Goal: Information Seeking & Learning: Learn about a topic

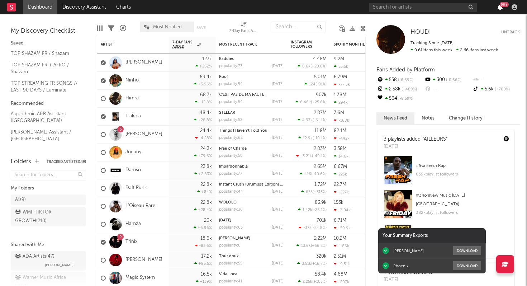
click at [500, 8] on icon "button" at bounding box center [500, 7] width 5 height 6
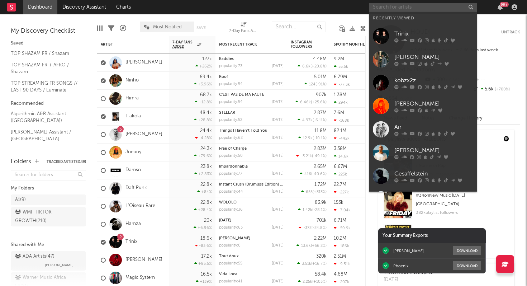
click at [394, 8] on input "text" at bounding box center [424, 7] width 108 height 9
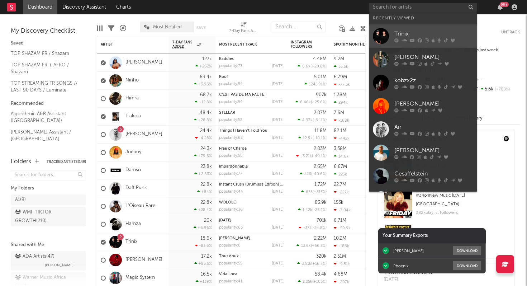
click at [401, 33] on div "Trinix" at bounding box center [434, 33] width 79 height 9
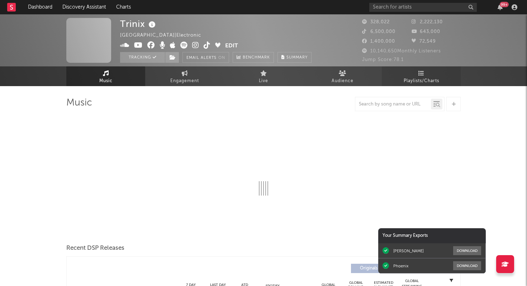
click at [421, 79] on span "Playlists/Charts" at bounding box center [422, 81] width 36 height 9
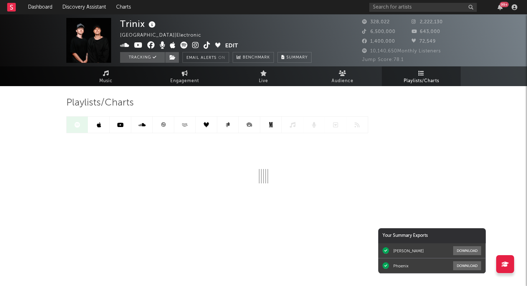
click at [164, 125] on icon at bounding box center [163, 124] width 5 height 5
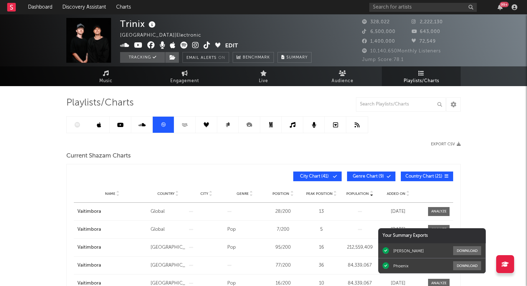
click at [103, 125] on link at bounding box center [99, 125] width 22 height 16
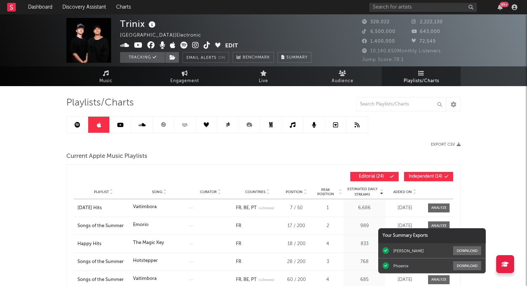
click at [397, 191] on span "Added On" at bounding box center [403, 192] width 19 height 4
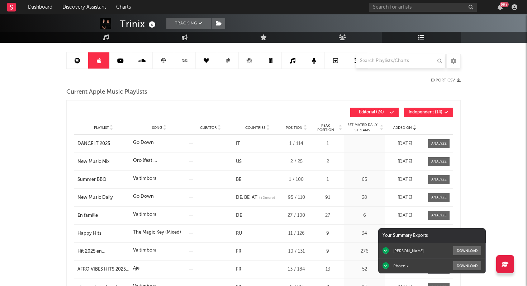
scroll to position [65, 0]
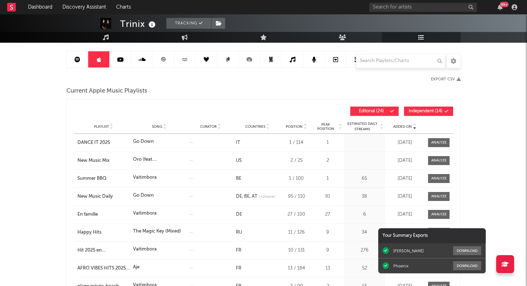
click at [119, 58] on icon at bounding box center [120, 60] width 6 height 6
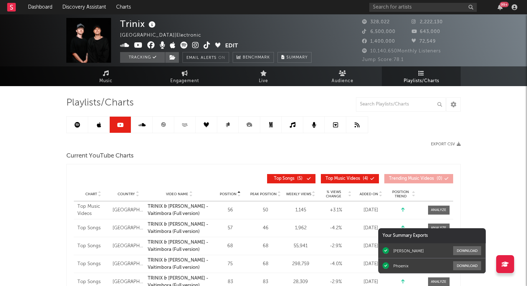
click at [146, 123] on link at bounding box center [142, 125] width 22 height 16
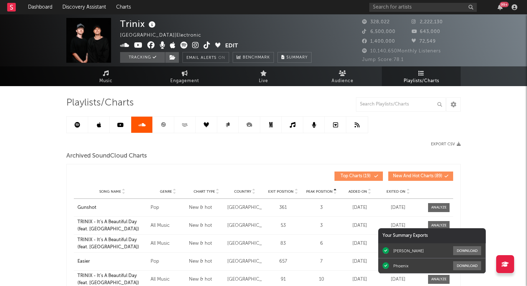
click at [165, 124] on icon at bounding box center [163, 124] width 5 height 5
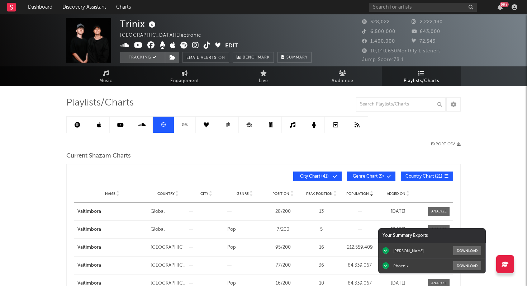
click at [183, 124] on icon at bounding box center [185, 124] width 8 height 5
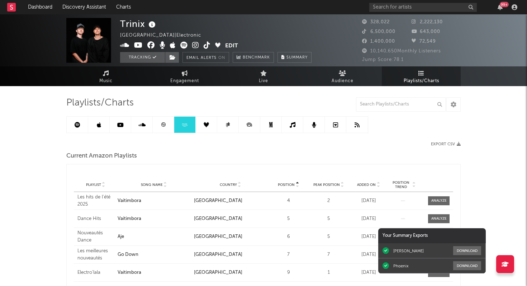
click at [366, 182] on div "Added On" at bounding box center [369, 184] width 37 height 5
click at [75, 124] on icon at bounding box center [78, 125] width 6 height 6
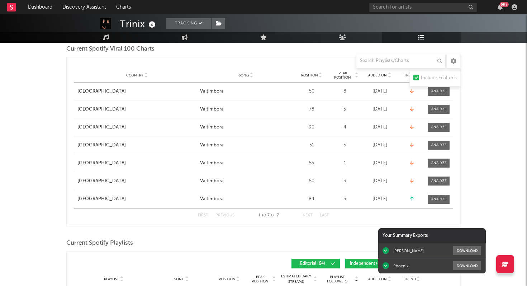
scroll to position [508, 0]
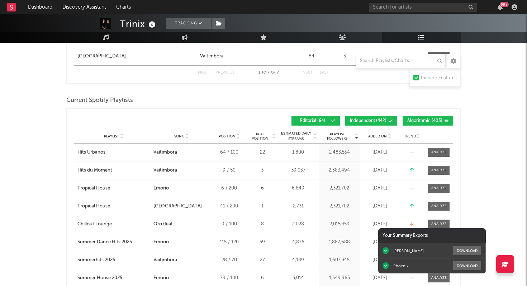
click at [373, 137] on span "Added On" at bounding box center [378, 136] width 19 height 4
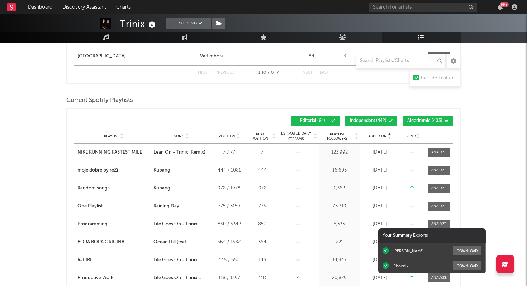
click at [373, 137] on span "Added On" at bounding box center [378, 136] width 19 height 4
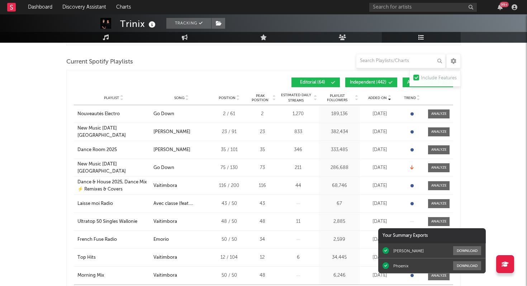
scroll to position [543, 0]
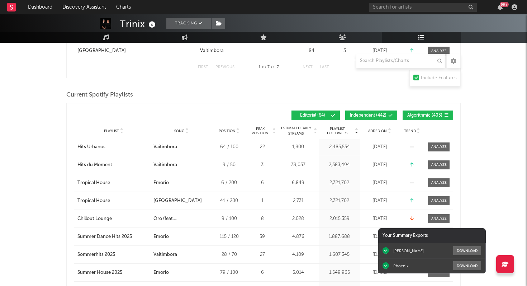
scroll to position [515, 0]
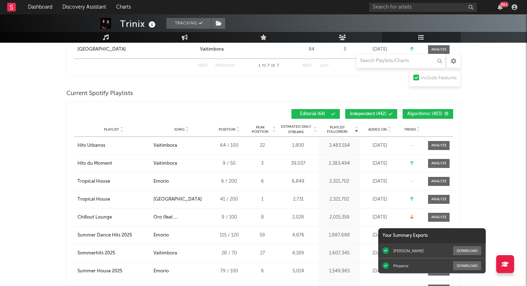
click at [383, 130] on span "Added On" at bounding box center [378, 129] width 19 height 4
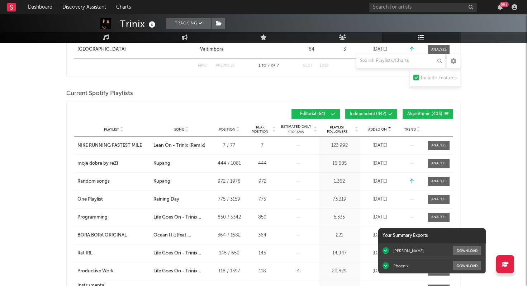
click at [383, 130] on span "Added On" at bounding box center [378, 129] width 19 height 4
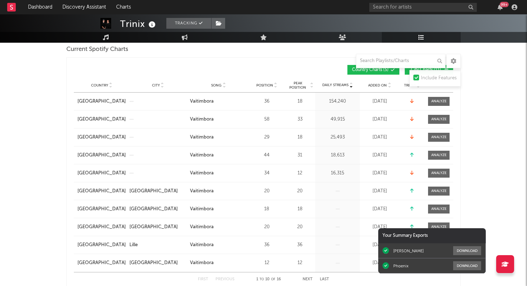
scroll to position [0, 0]
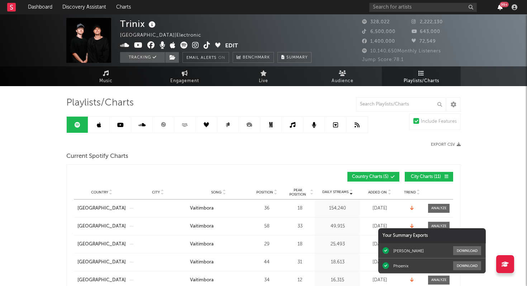
click at [499, 6] on icon "button" at bounding box center [500, 7] width 5 height 6
